Goal: Task Accomplishment & Management: Use online tool/utility

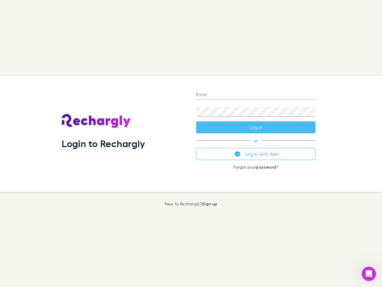
click at [191, 143] on div "Login to Rechargly" at bounding box center [124, 134] width 134 height 116
click at [256, 95] on input "Email" at bounding box center [255, 95] width 119 height 10
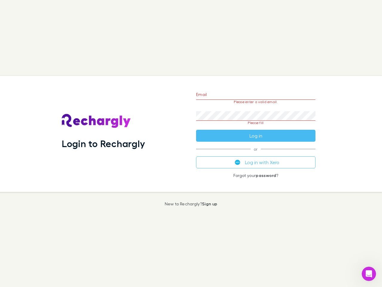
click at [256, 127] on form "Email Please enter a valid email. Password Please fill Log in" at bounding box center [255, 113] width 119 height 56
click at [256, 154] on div "Email Please enter a valid email. Password Please fill Log in or Log in with Xe…" at bounding box center [255, 134] width 129 height 116
click at [369, 273] on icon "Open Intercom Messenger" at bounding box center [369, 274] width 10 height 10
